Goal: Task Accomplishment & Management: Use online tool/utility

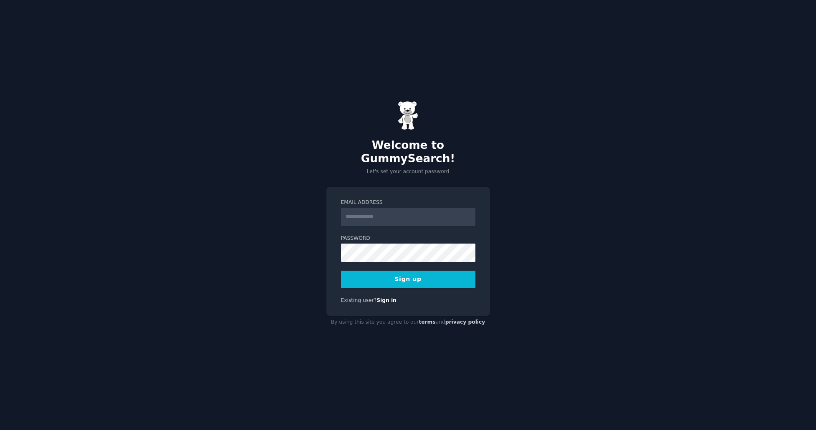
click at [394, 209] on input "Email Address" at bounding box center [408, 217] width 134 height 18
type input "**********"
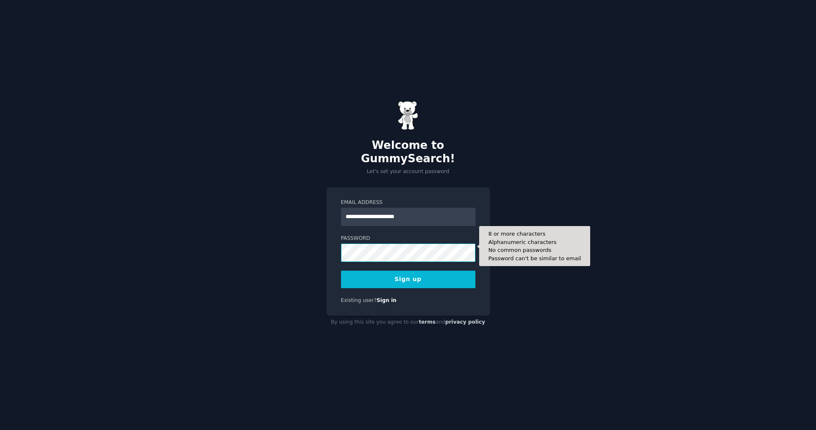
click at [341, 271] on button "Sign up" at bounding box center [408, 280] width 134 height 18
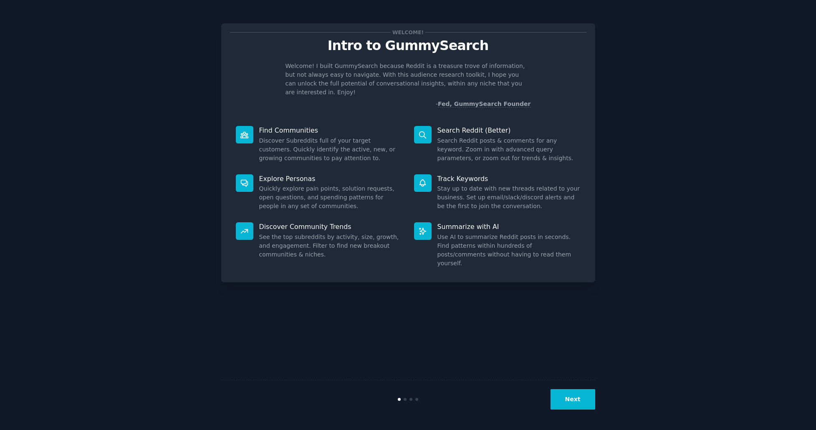
click at [582, 410] on div "Next" at bounding box center [408, 399] width 374 height 38
click at [572, 390] on button "Next" at bounding box center [572, 399] width 45 height 20
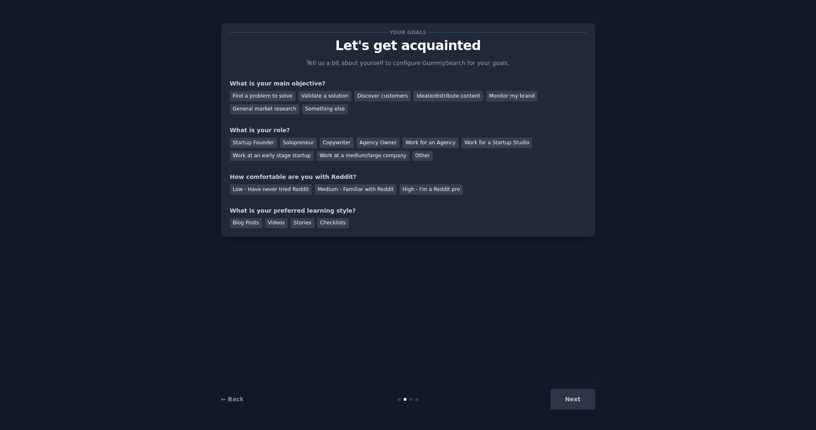
click at [574, 403] on div "Next" at bounding box center [532, 399] width 125 height 20
click at [330, 96] on div "Validate a solution" at bounding box center [324, 96] width 53 height 10
click at [240, 146] on div "Startup Founder" at bounding box center [253, 143] width 47 height 10
click at [373, 189] on div "Medium - Familiar with Reddit" at bounding box center [356, 189] width 82 height 10
click at [251, 224] on div "Blog Posts" at bounding box center [246, 223] width 32 height 10
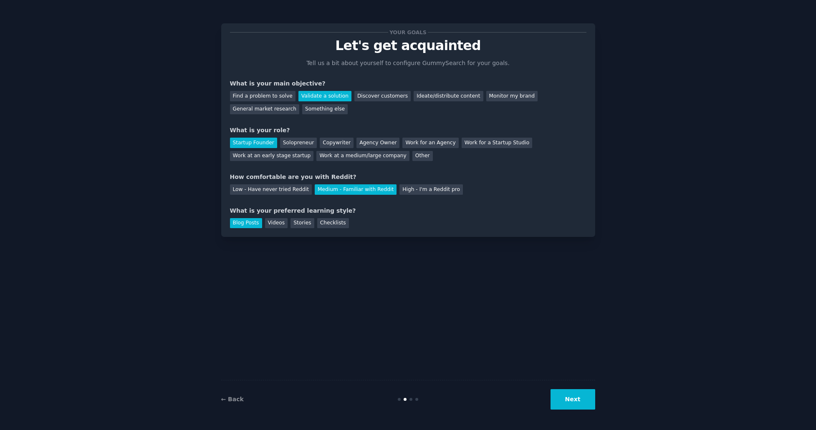
click at [560, 399] on button "Next" at bounding box center [572, 399] width 45 height 20
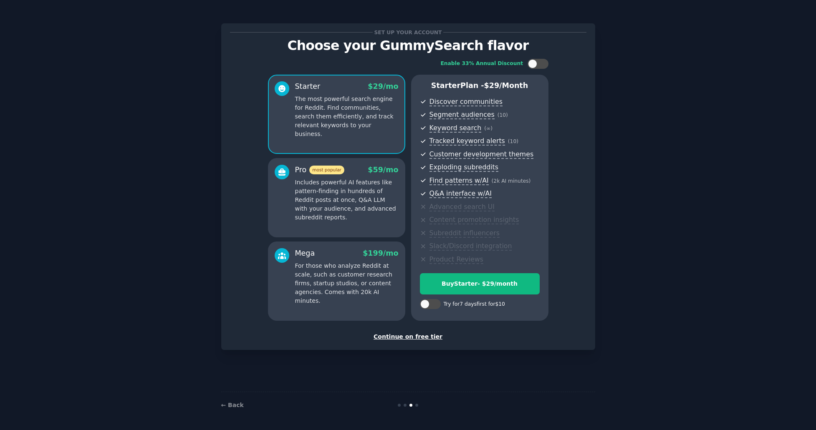
click at [427, 338] on div "Continue on free tier" at bounding box center [408, 336] width 356 height 9
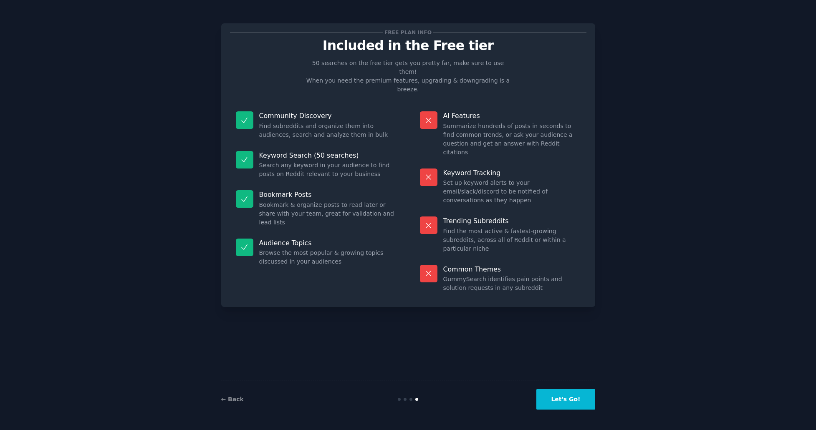
click at [582, 405] on button "Let's Go!" at bounding box center [565, 399] width 58 height 20
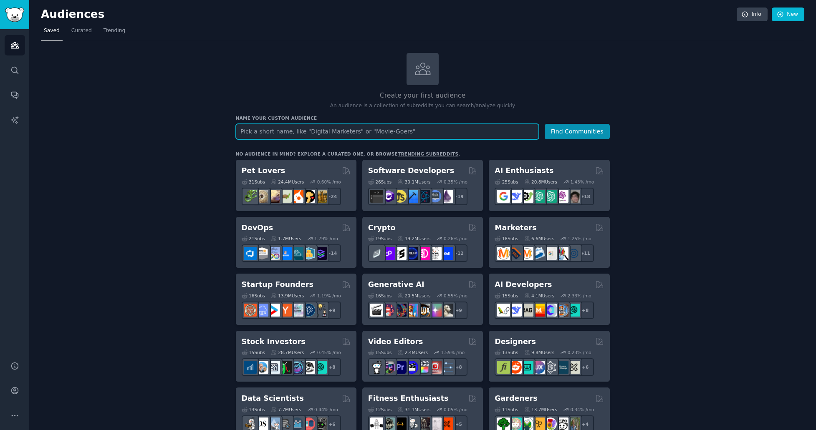
click at [320, 131] on input "text" at bounding box center [387, 131] width 303 height 15
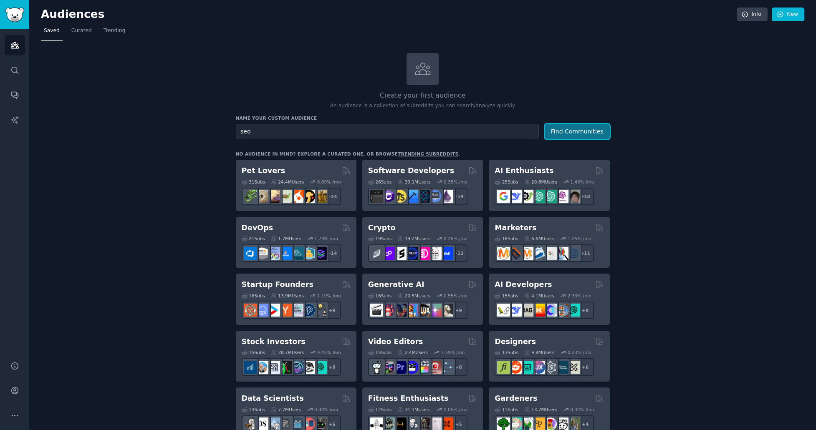
click at [562, 128] on button "Find Communities" at bounding box center [576, 131] width 65 height 15
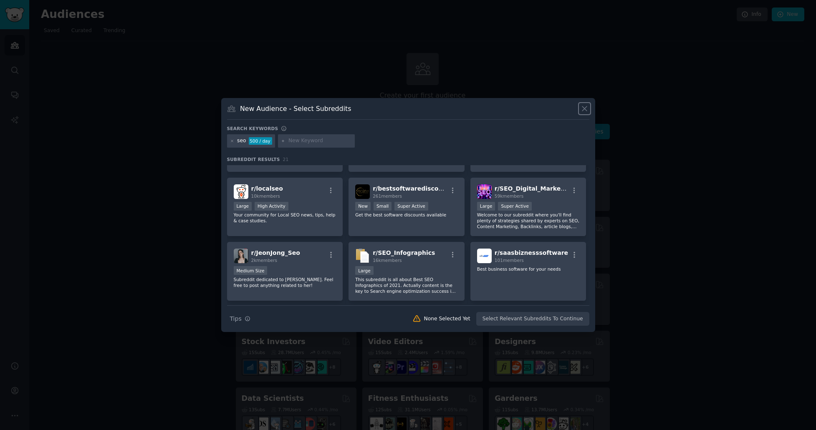
scroll to position [167, 0]
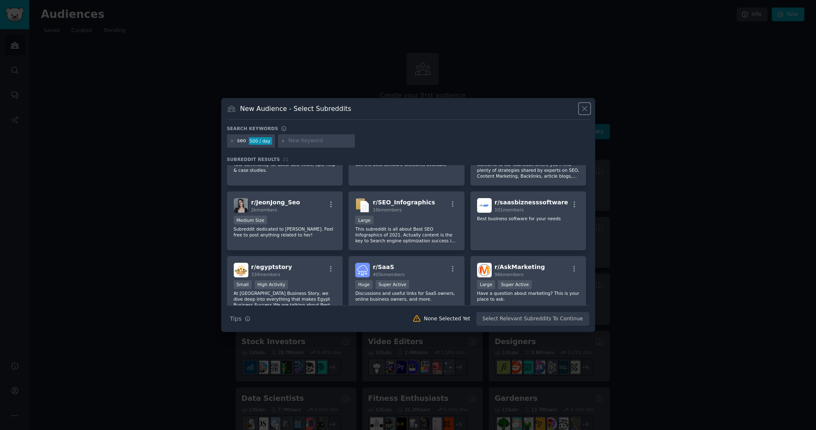
click at [587, 107] on icon at bounding box center [584, 108] width 9 height 9
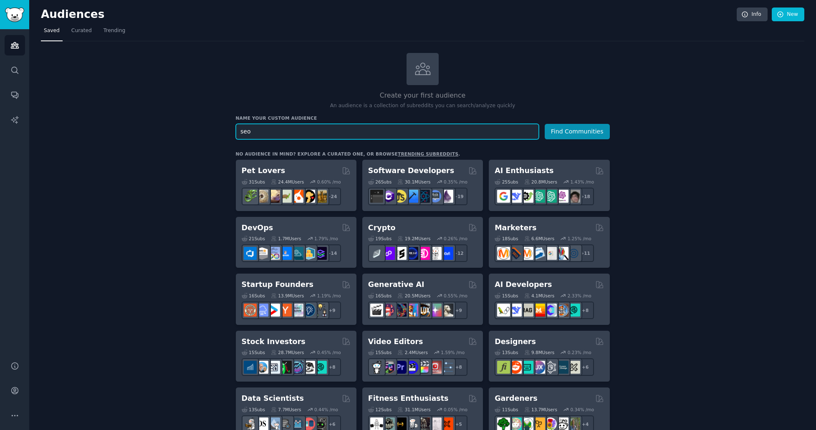
type input "betting"
click at [544, 124] on button "Find Communities" at bounding box center [576, 131] width 65 height 15
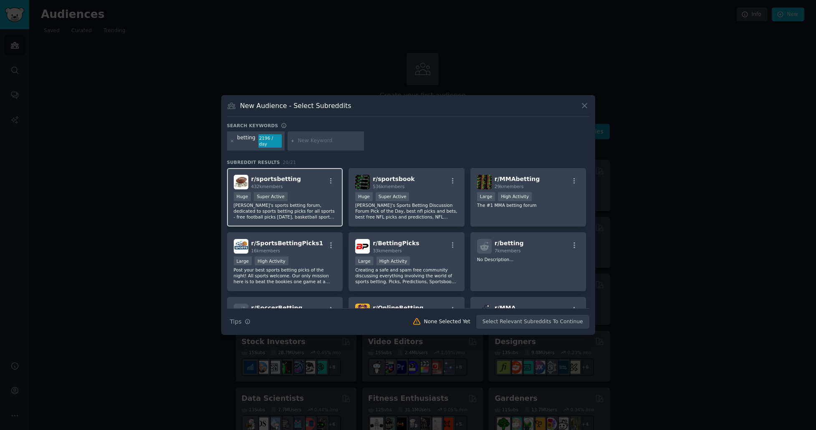
click at [281, 176] on span "r/ sportsbetting" at bounding box center [276, 179] width 50 height 7
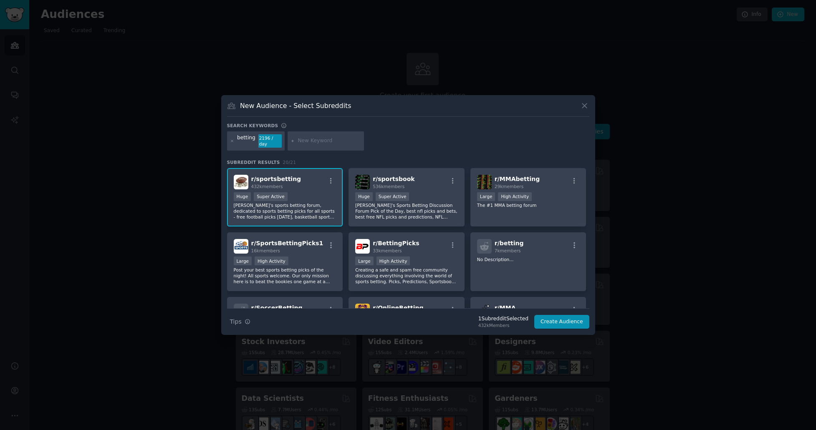
click at [297, 181] on div "r/ sportsbetting 432k members" at bounding box center [285, 182] width 103 height 15
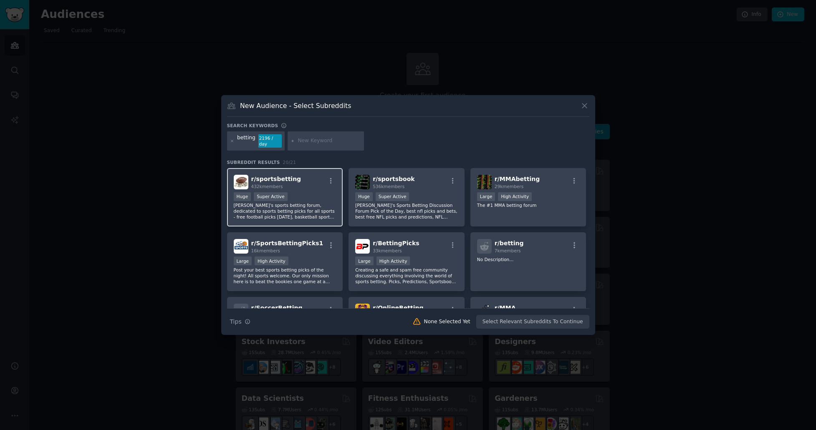
click at [297, 181] on div "r/ sportsbetting 432k members" at bounding box center [285, 182] width 103 height 15
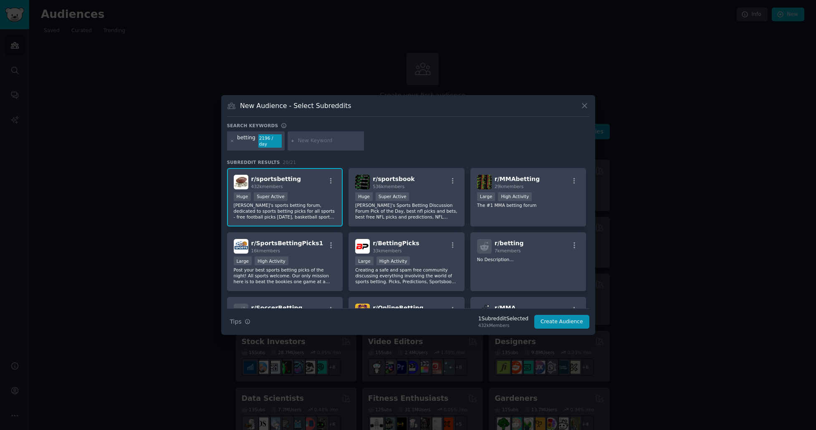
click at [301, 139] on input "text" at bounding box center [328, 141] width 63 height 8
click at [376, 205] on p "[PERSON_NAME]'s Sports Betting Discussion Forum Pick of the Day, best nfl picks…" at bounding box center [406, 211] width 103 height 18
click at [495, 207] on div "r/ MMAbetting 29k members >= 80th percentile for submissions / day Large High A…" at bounding box center [528, 197] width 116 height 59
click at [317, 244] on div "r/ SportsBettingPicks1 16k members" at bounding box center [285, 246] width 103 height 15
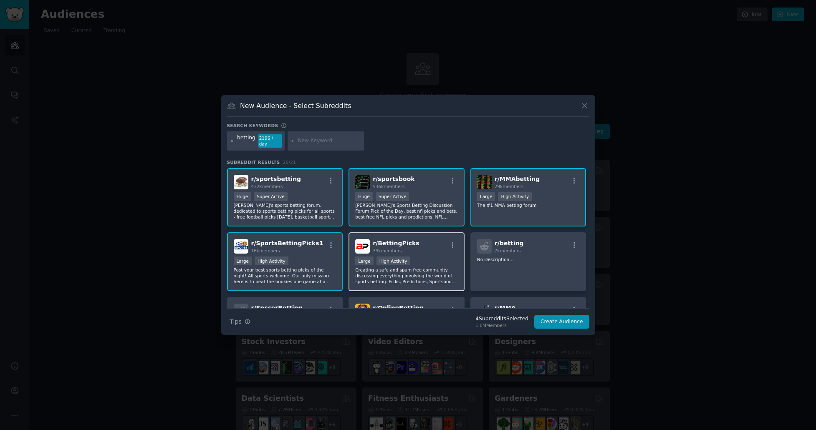
click at [428, 234] on div "r/ BettingPicks 33k members >= 80th percentile for submissions / day Large High…" at bounding box center [406, 261] width 116 height 59
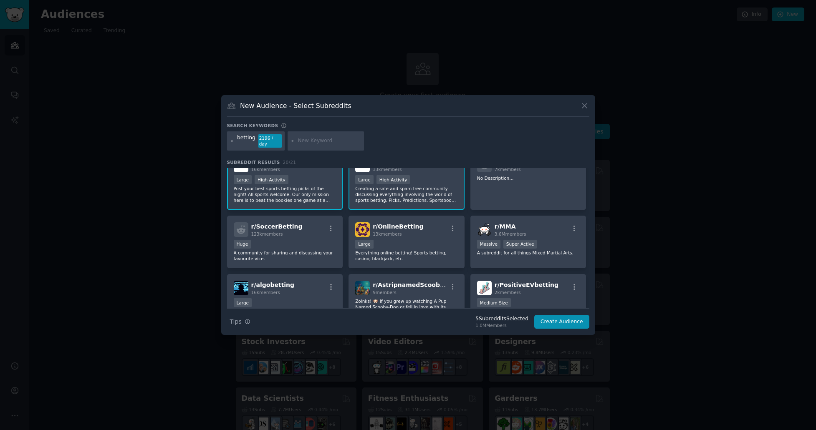
scroll to position [83, 0]
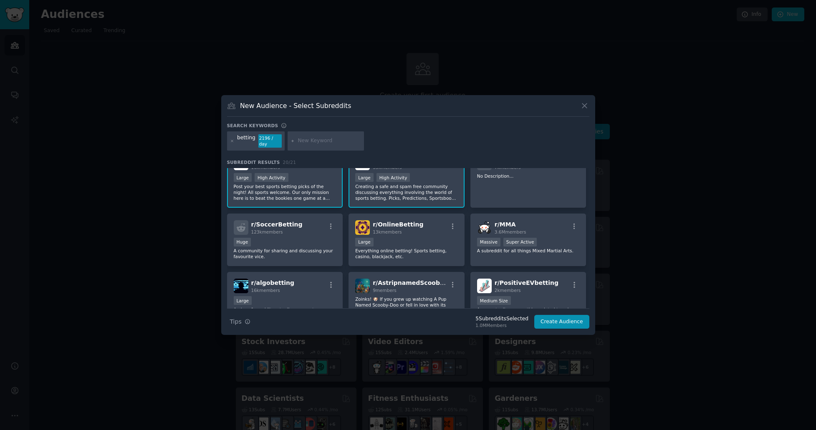
click at [428, 238] on div "Large" at bounding box center [406, 243] width 103 height 10
click at [323, 234] on div "r/ SoccerBetting 123k members Huge A community for sharing and discussing your …" at bounding box center [285, 240] width 116 height 53
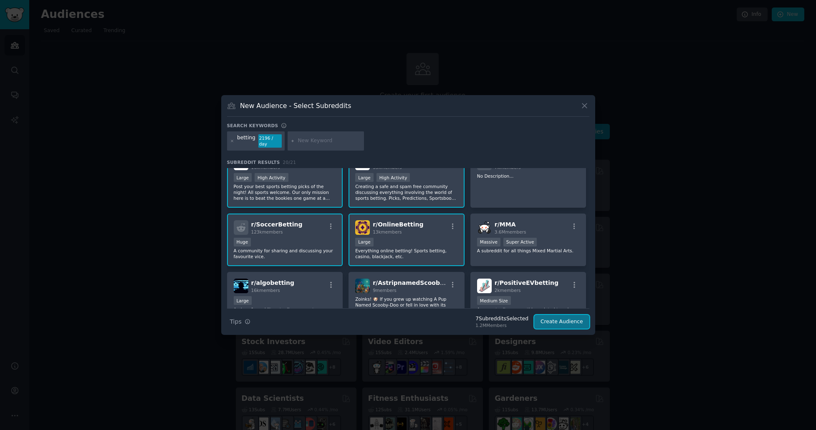
click at [567, 317] on button "Create Audience" at bounding box center [561, 322] width 55 height 14
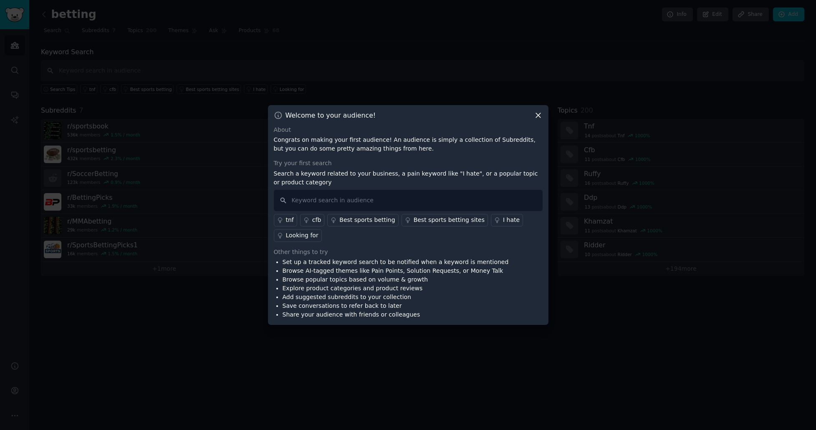
click at [369, 217] on div "Best sports betting" at bounding box center [366, 220] width 55 height 9
